Goal: Find specific page/section: Find specific page/section

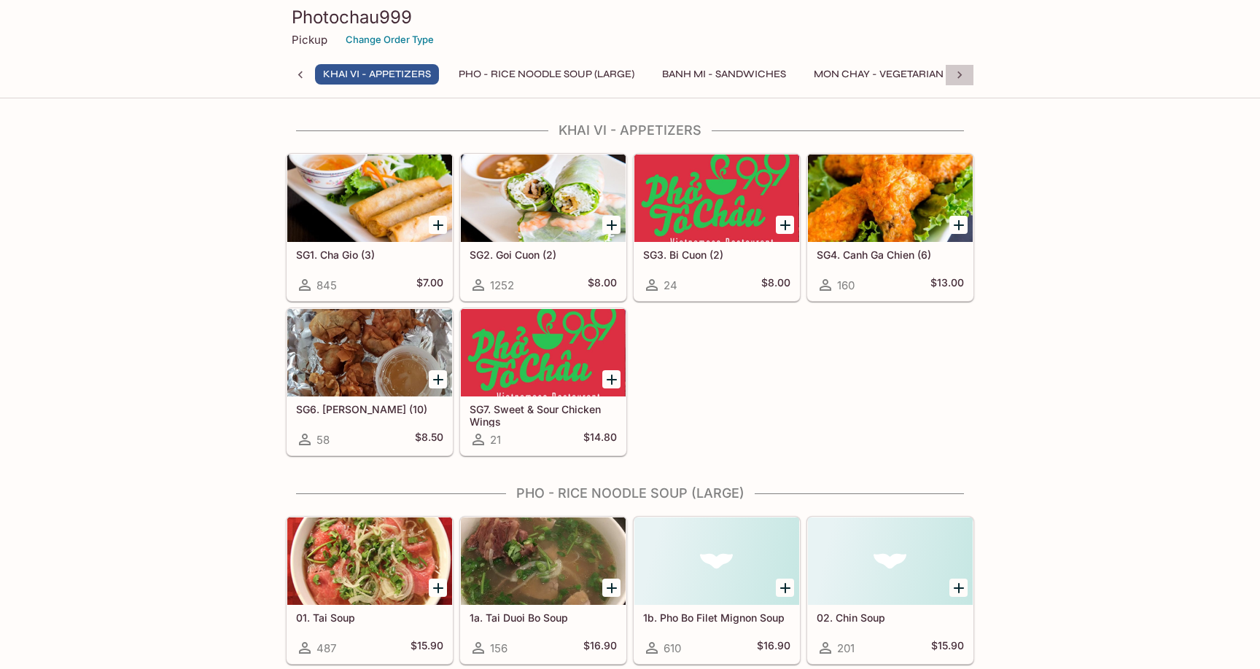
click at [959, 74] on icon at bounding box center [959, 75] width 15 height 15
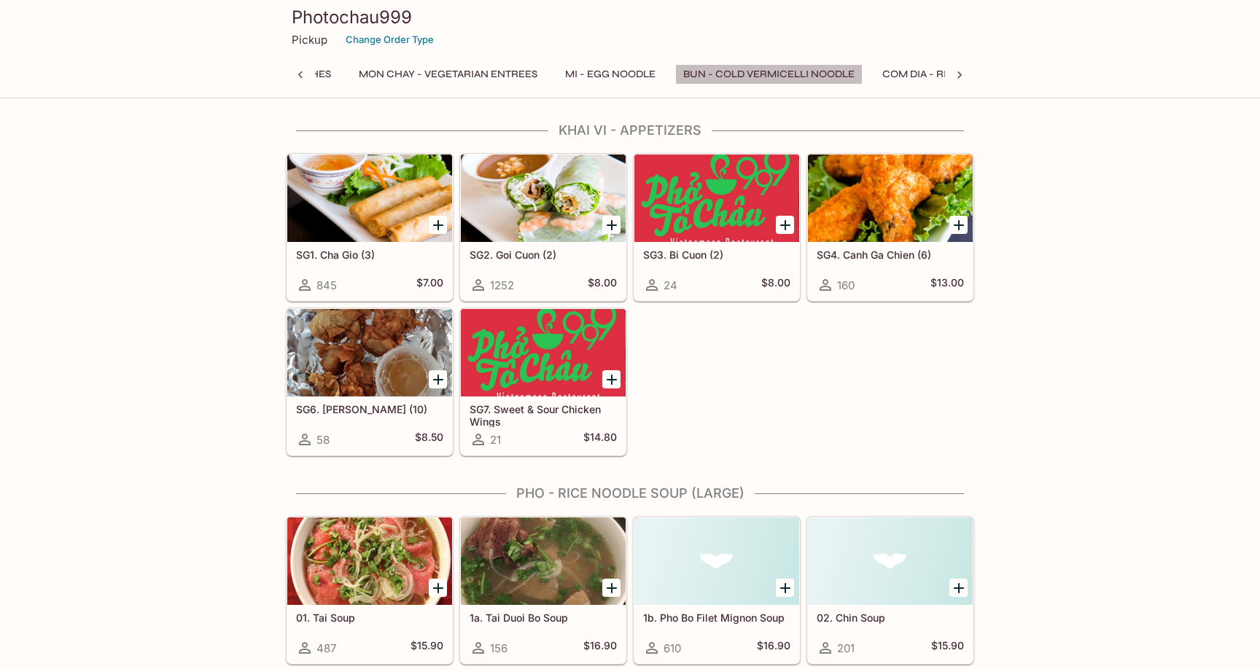
click at [831, 73] on button "Bun - Cold Vermicelli Noodle" at bounding box center [768, 74] width 187 height 20
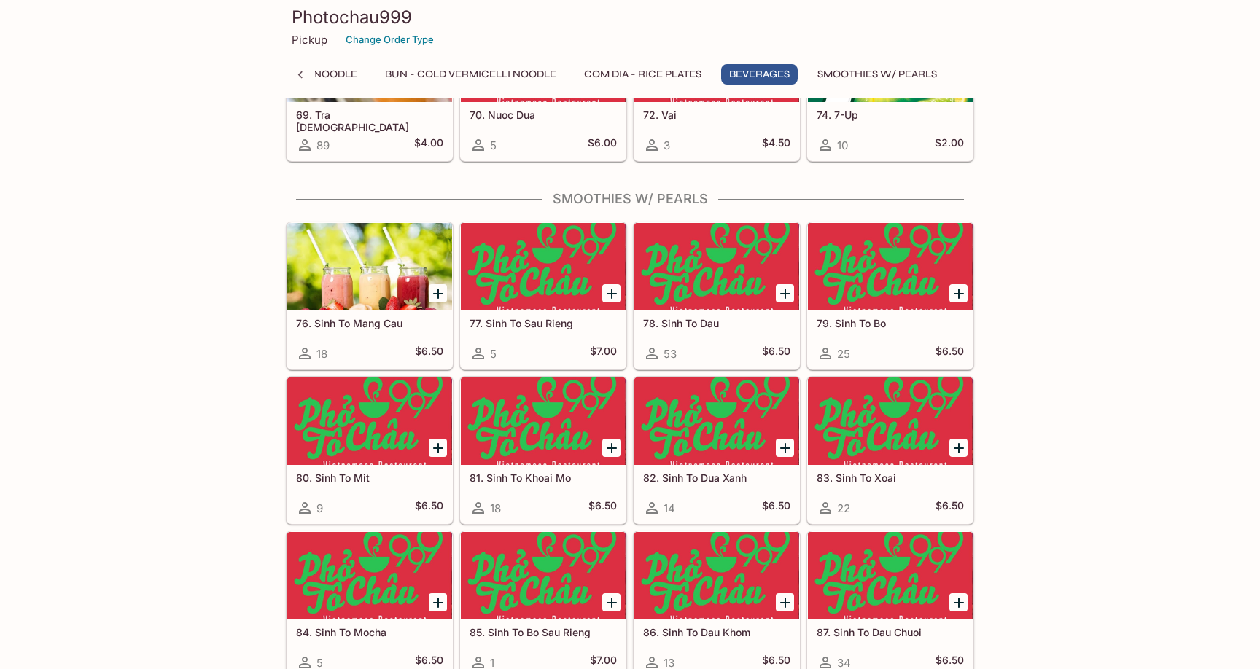
scroll to position [3891, 0]
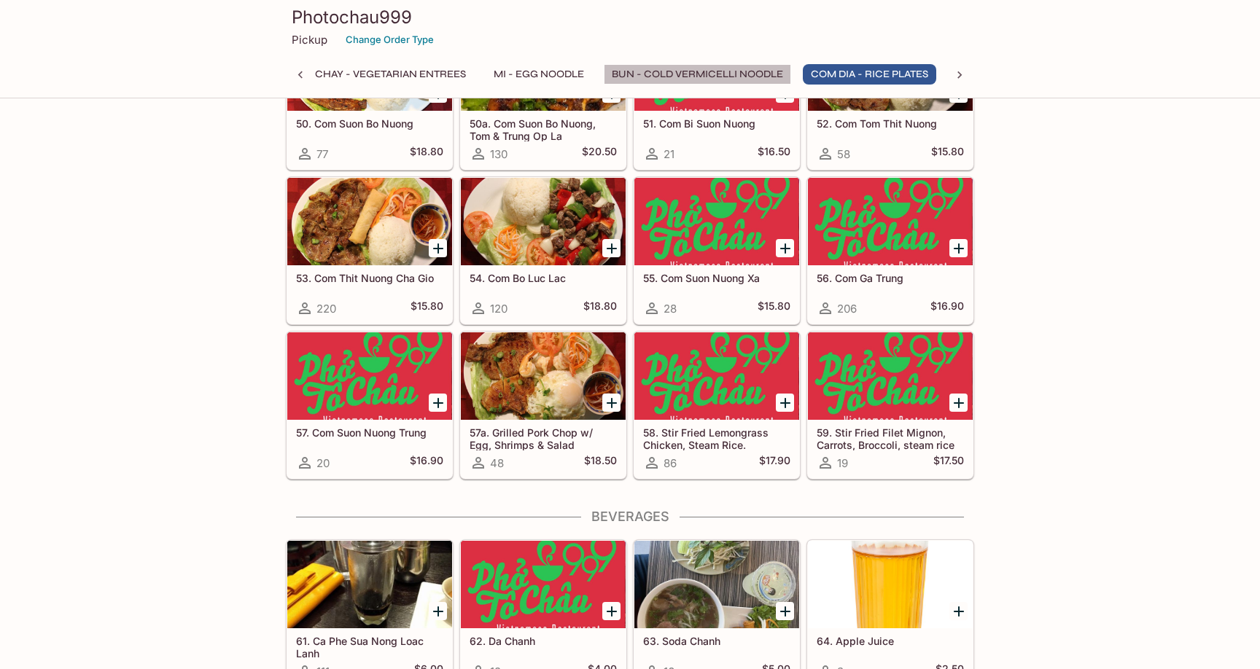
click at [663, 69] on button "Bun - Cold Vermicelli Noodle" at bounding box center [697, 74] width 187 height 20
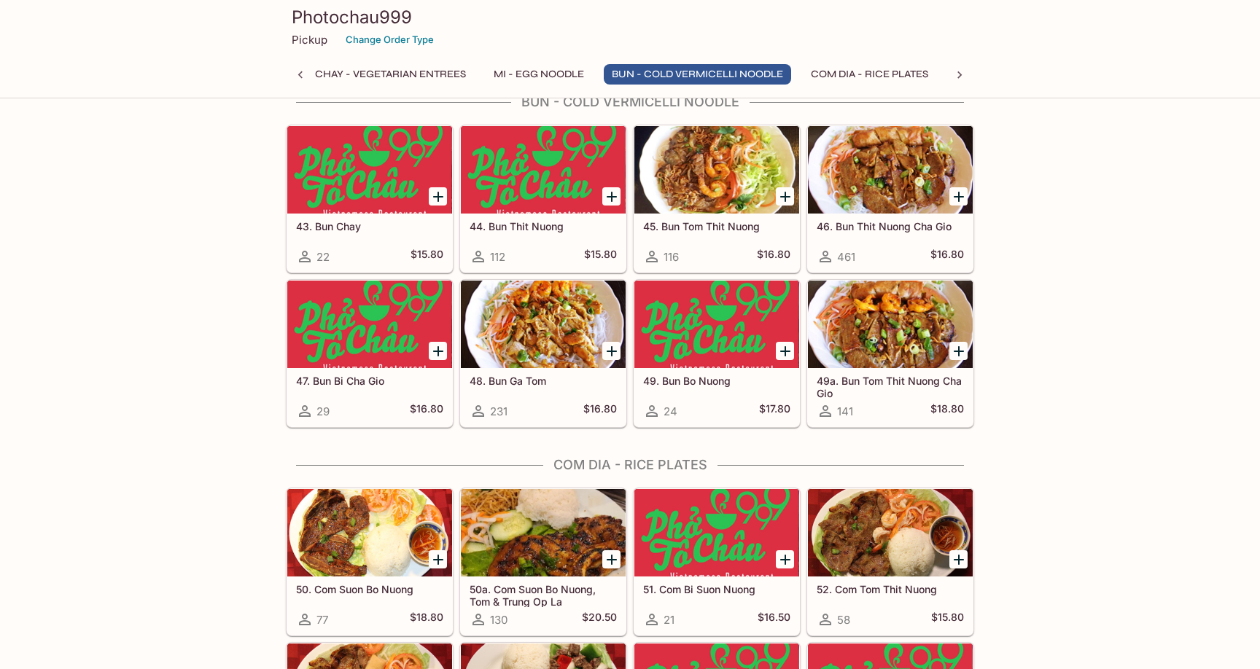
scroll to position [2587, 0]
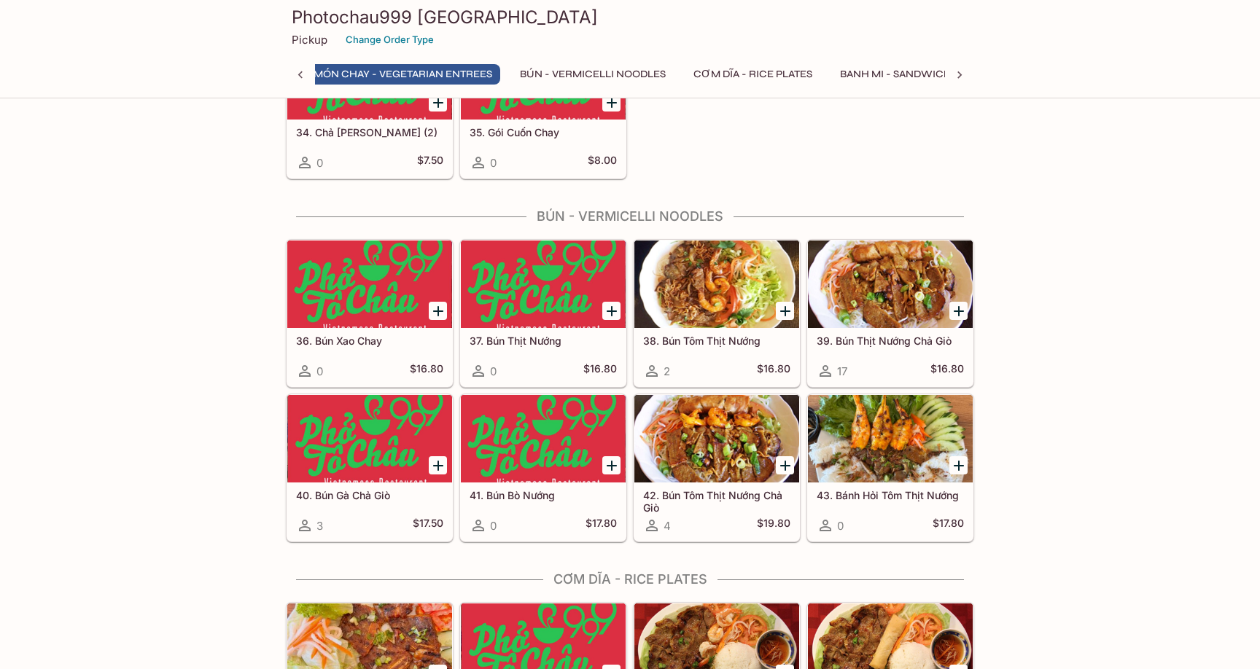
scroll to position [0, 348]
